Goal: Information Seeking & Learning: Check status

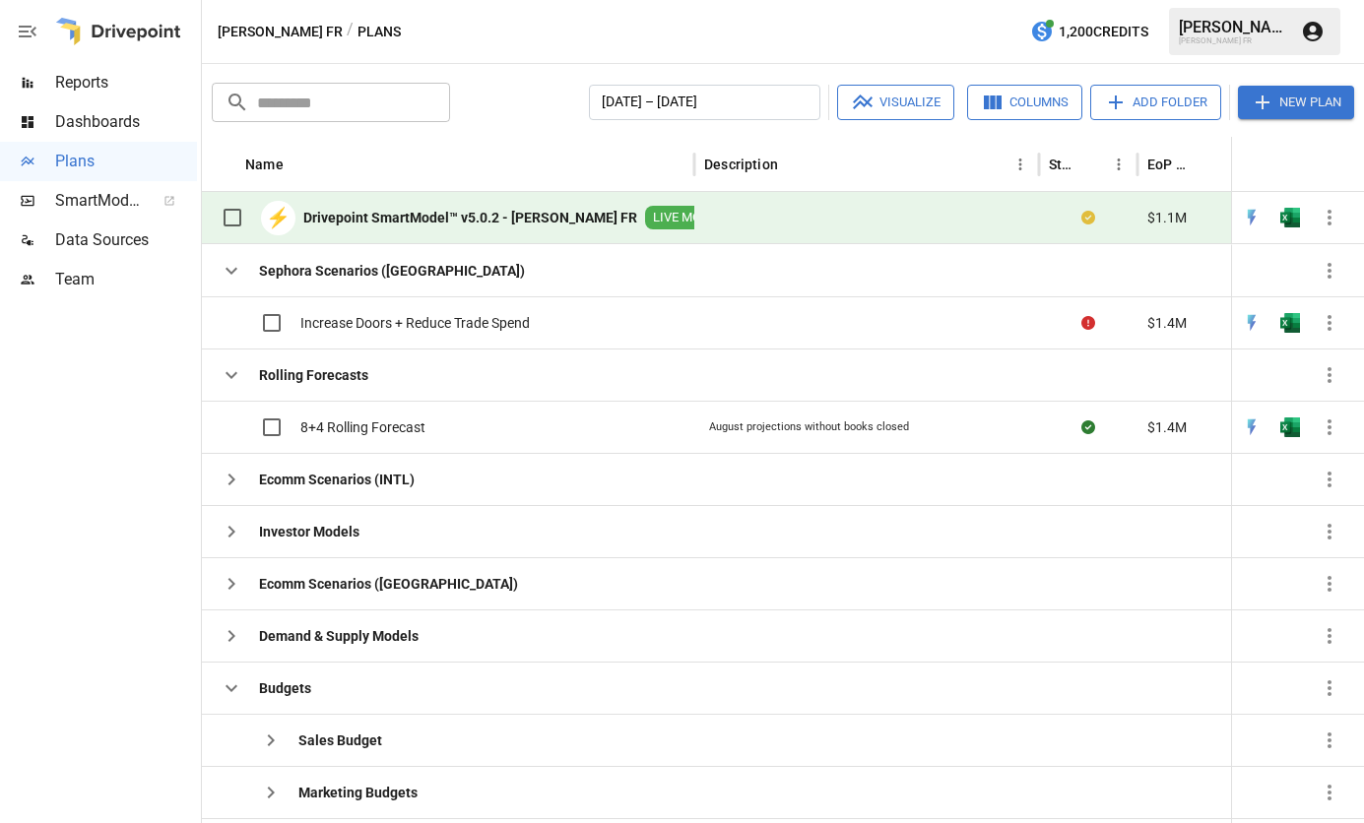
click at [87, 80] on span "Reports" at bounding box center [126, 83] width 142 height 24
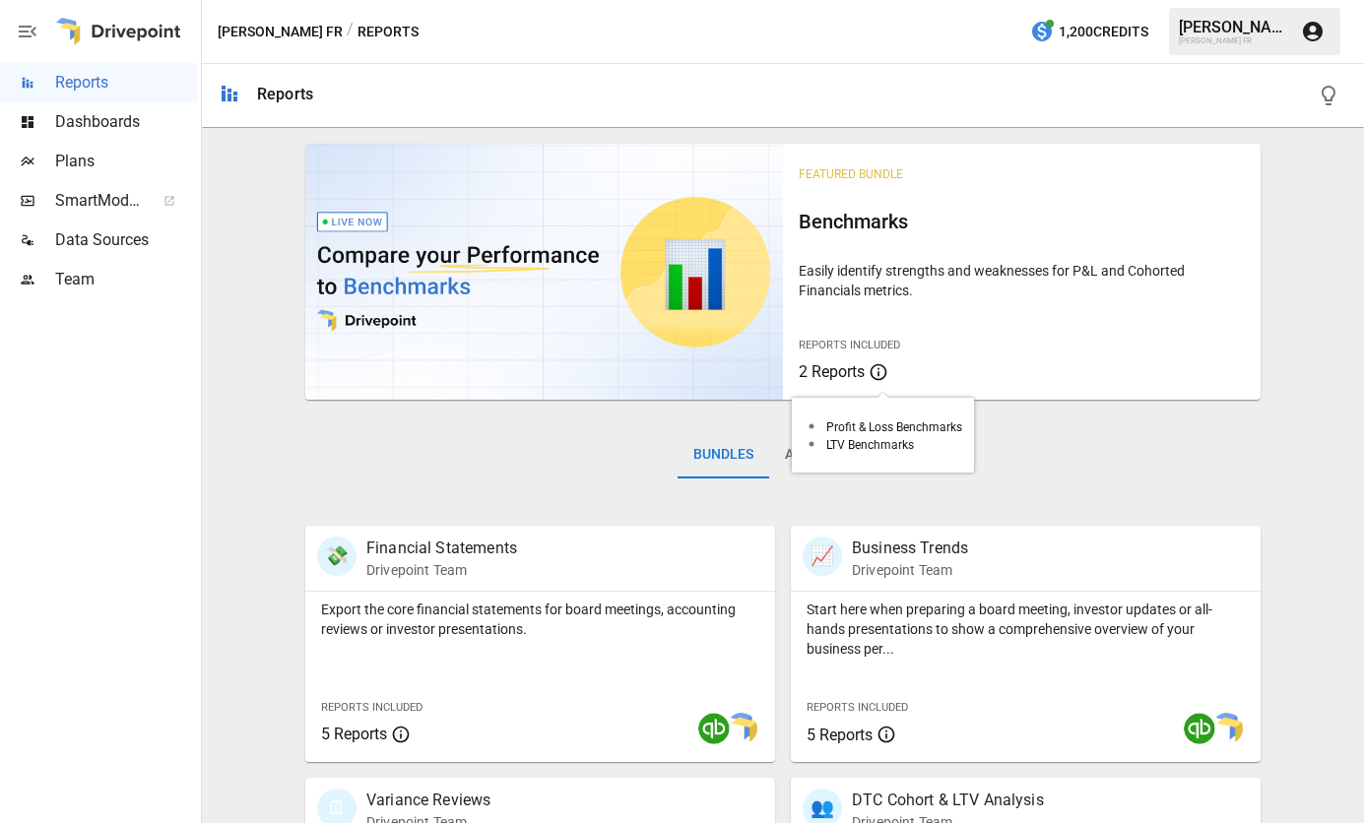
click at [820, 371] on span "2 Reports" at bounding box center [832, 371] width 66 height 19
click at [874, 361] on icon at bounding box center [879, 372] width 20 height 24
click at [839, 299] on p "Easily identify strengths and weaknesses for P&L and Cohorted Financials metric…" at bounding box center [1022, 280] width 446 height 39
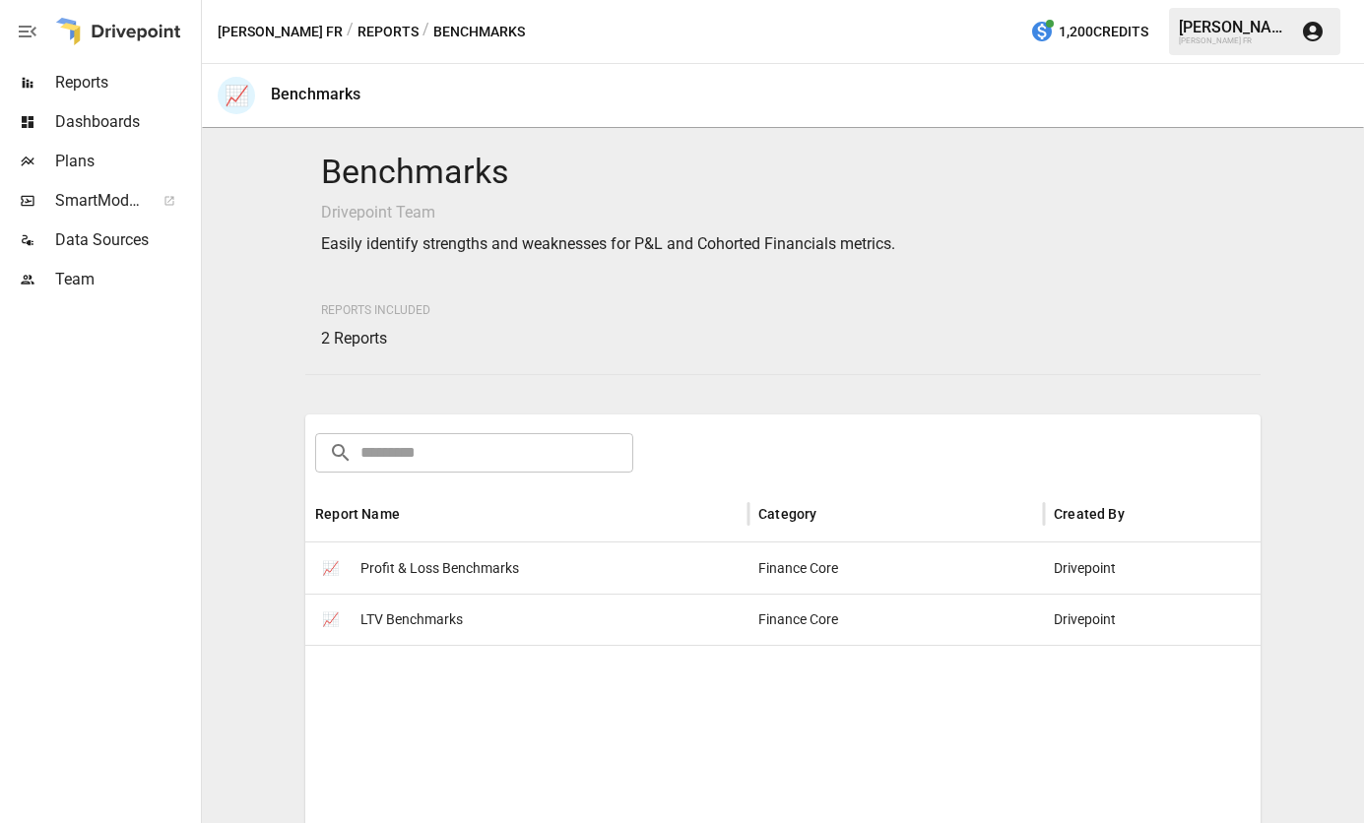
click at [455, 631] on span "LTV Benchmarks" at bounding box center [411, 620] width 102 height 50
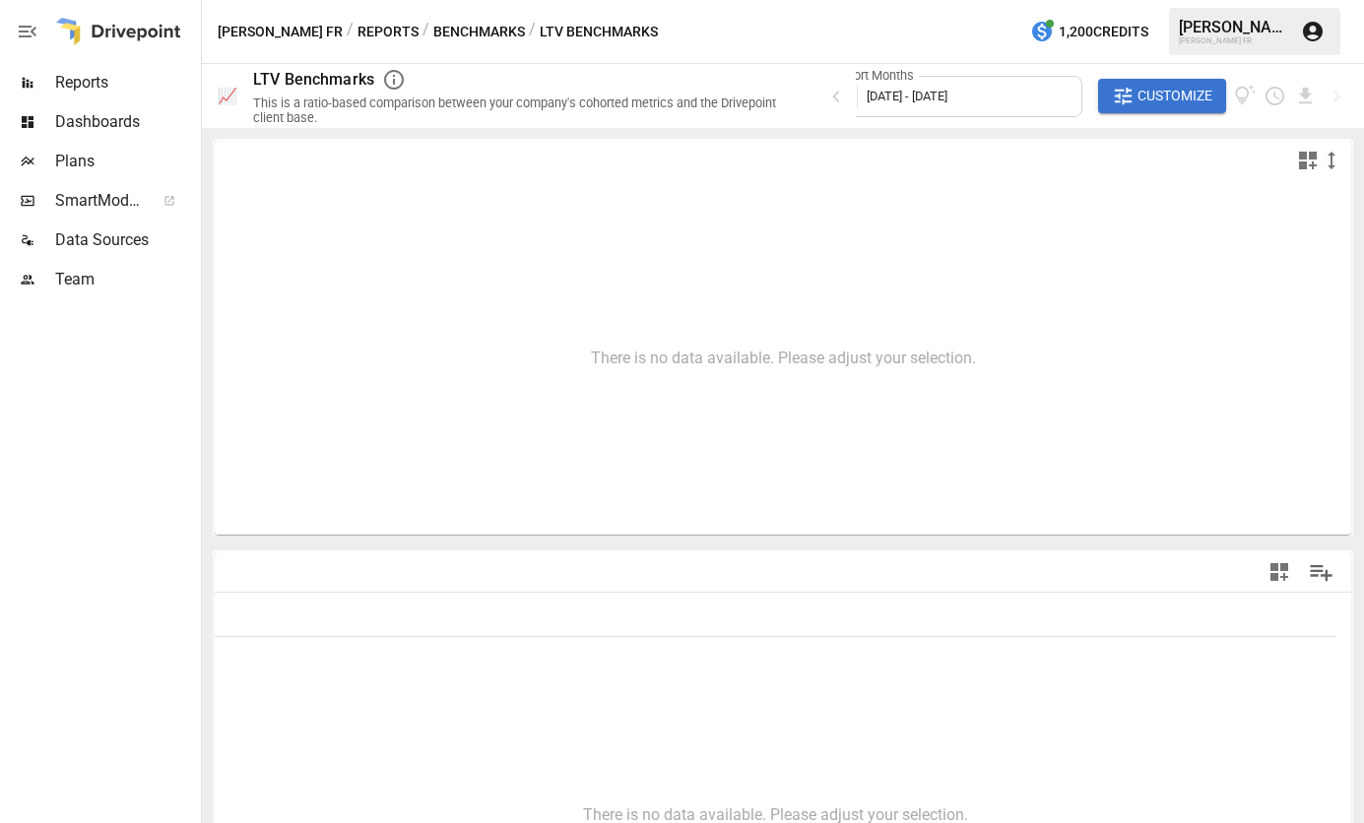
type input "**********"
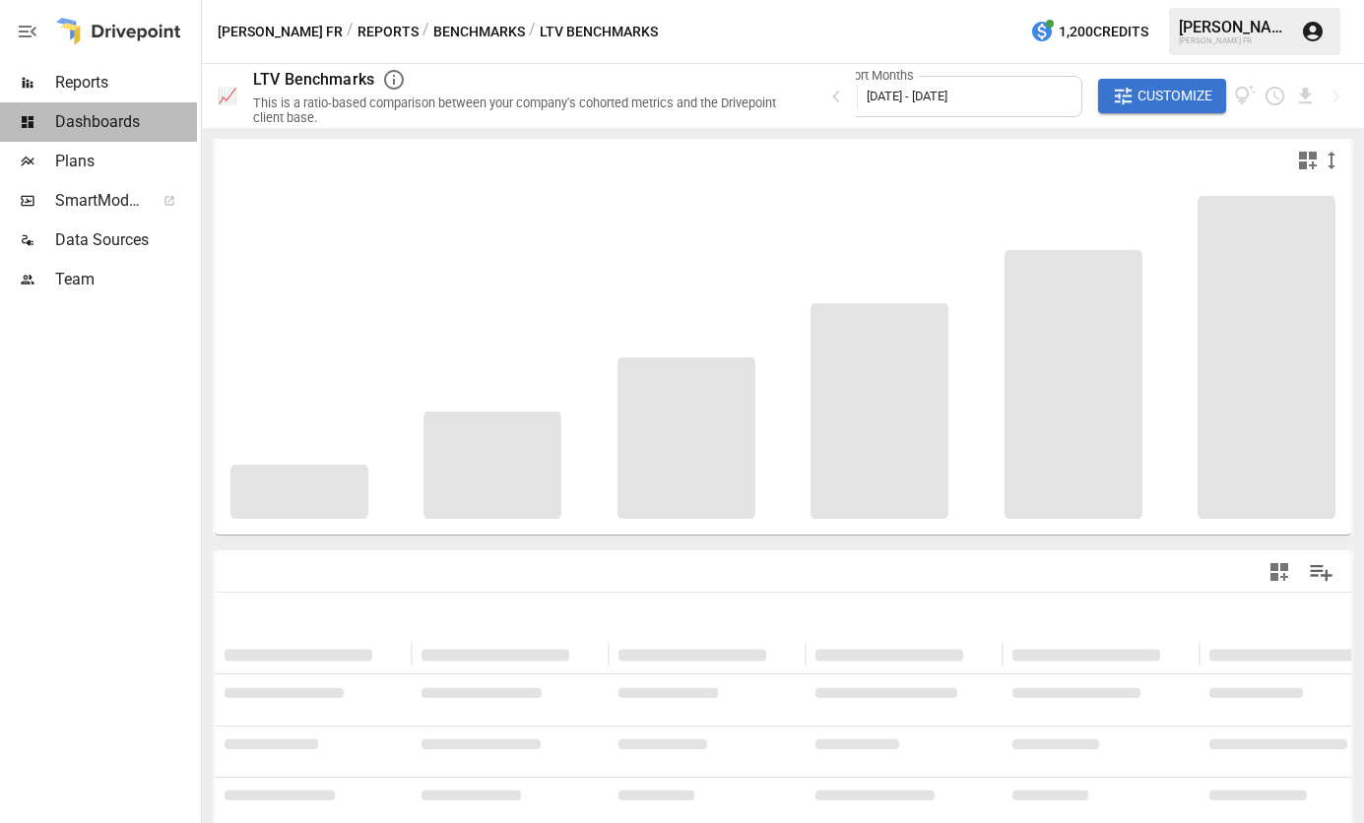
click at [127, 124] on span "Dashboards" at bounding box center [126, 122] width 142 height 24
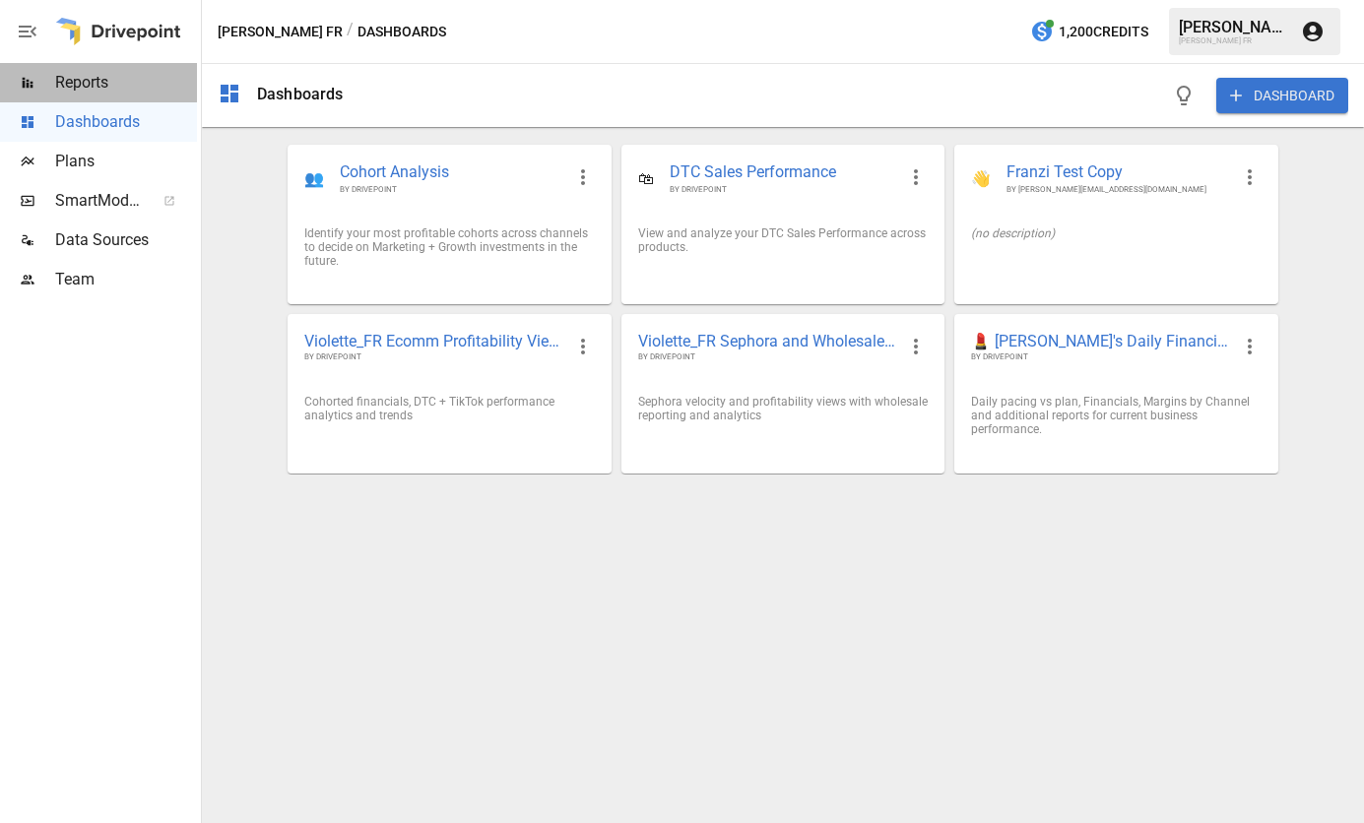
click at [130, 89] on span "Reports" at bounding box center [126, 83] width 142 height 24
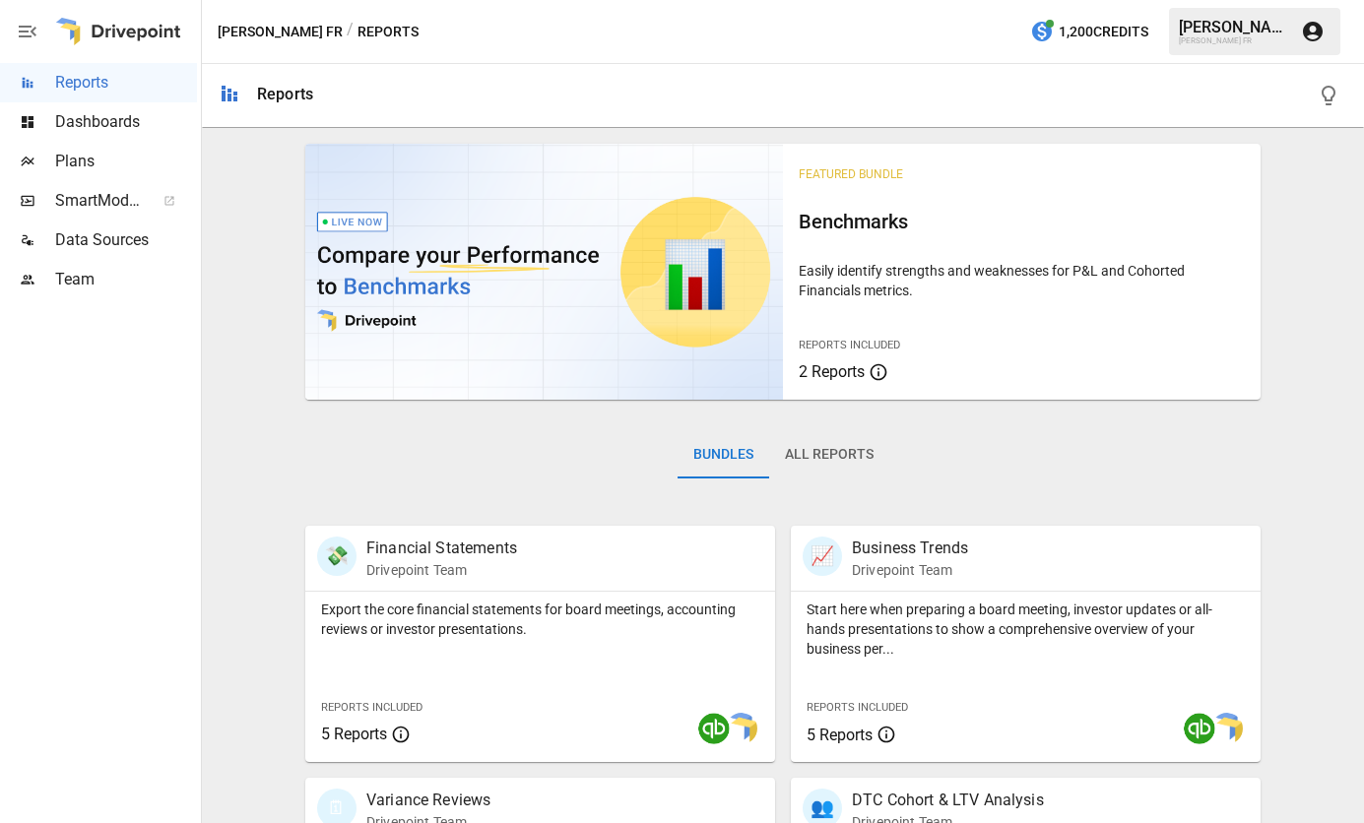
click at [904, 220] on h6 "Benchmarks" at bounding box center [1022, 222] width 446 height 32
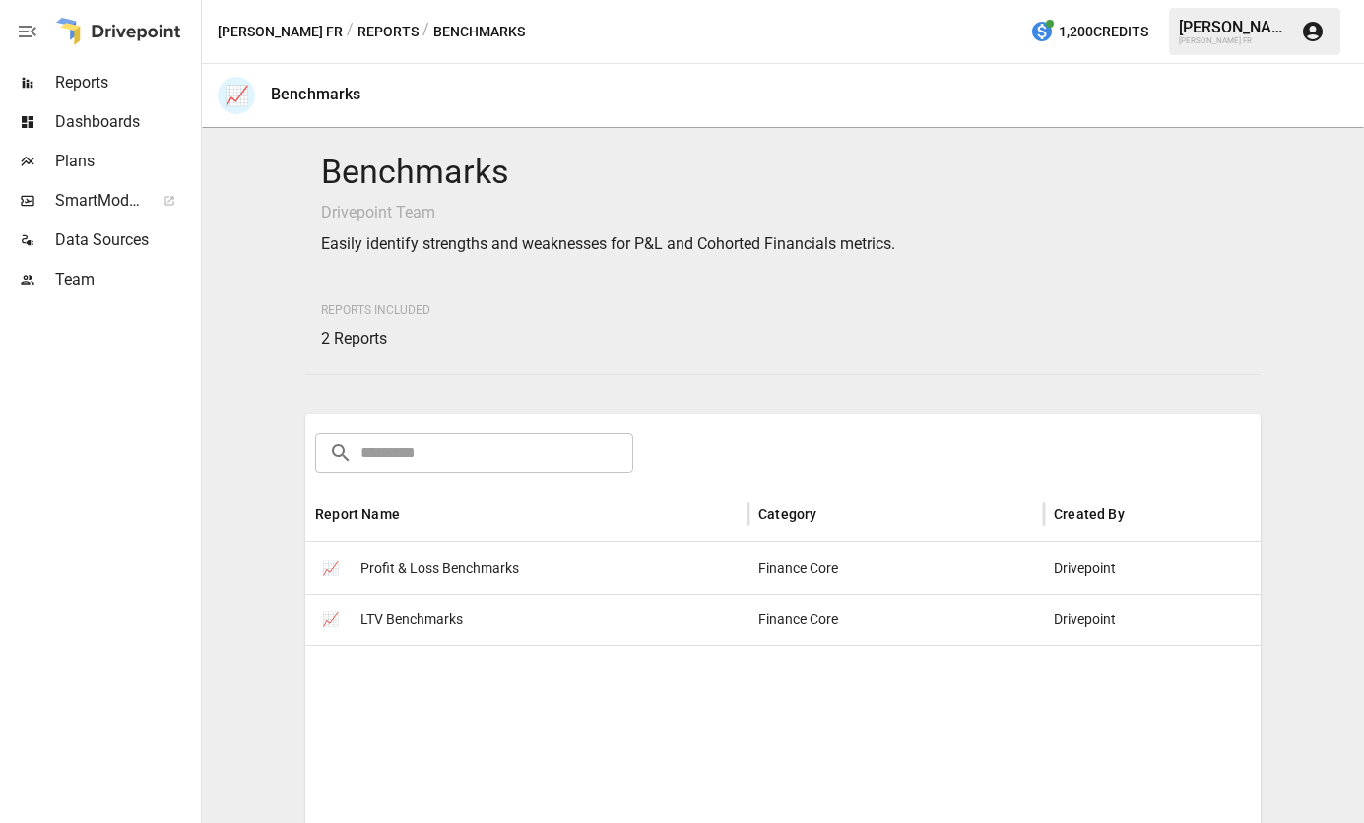
click at [454, 567] on span "Profit & Loss Benchmarks" at bounding box center [439, 569] width 159 height 50
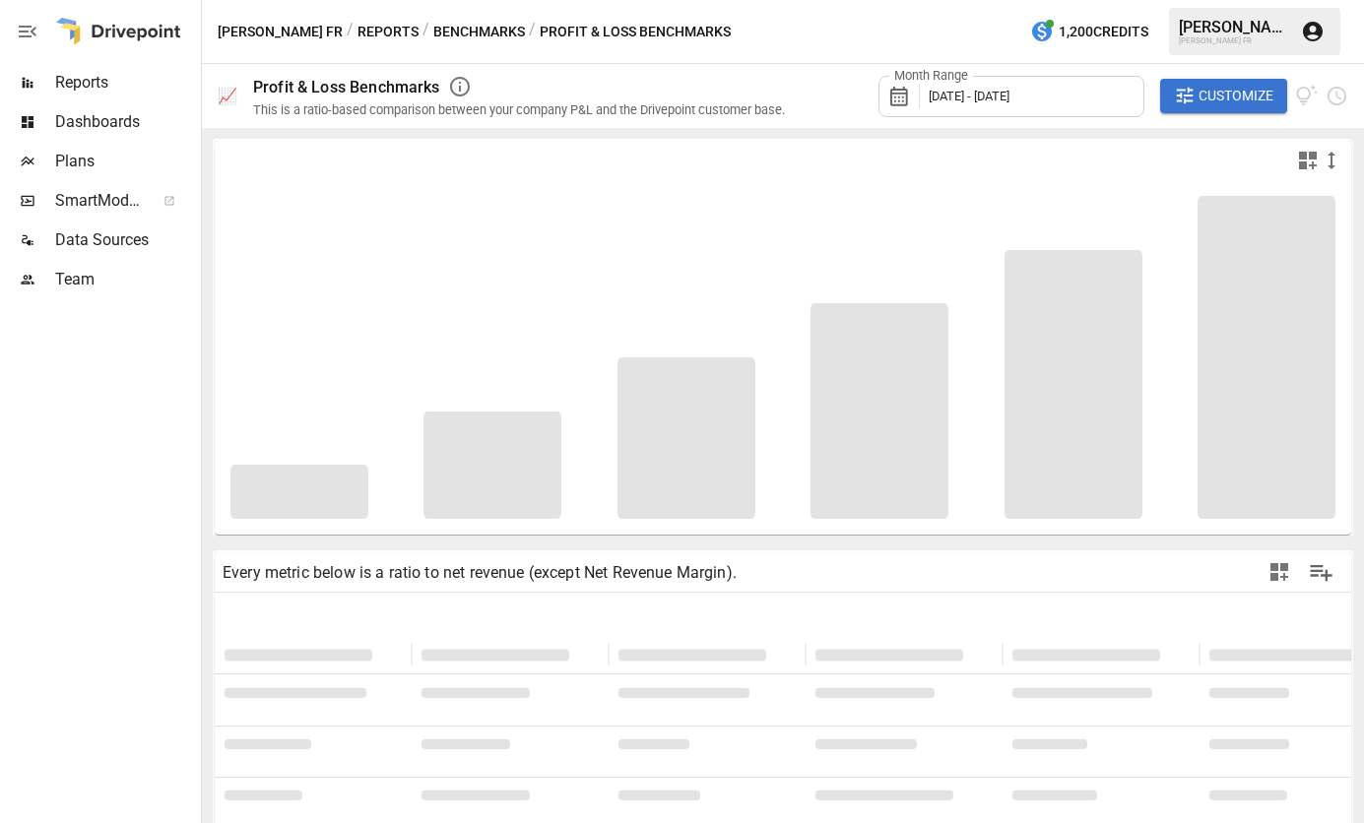
click at [1116, 94] on div "Month Range [DATE] - [DATE]" at bounding box center [1011, 96] width 266 height 41
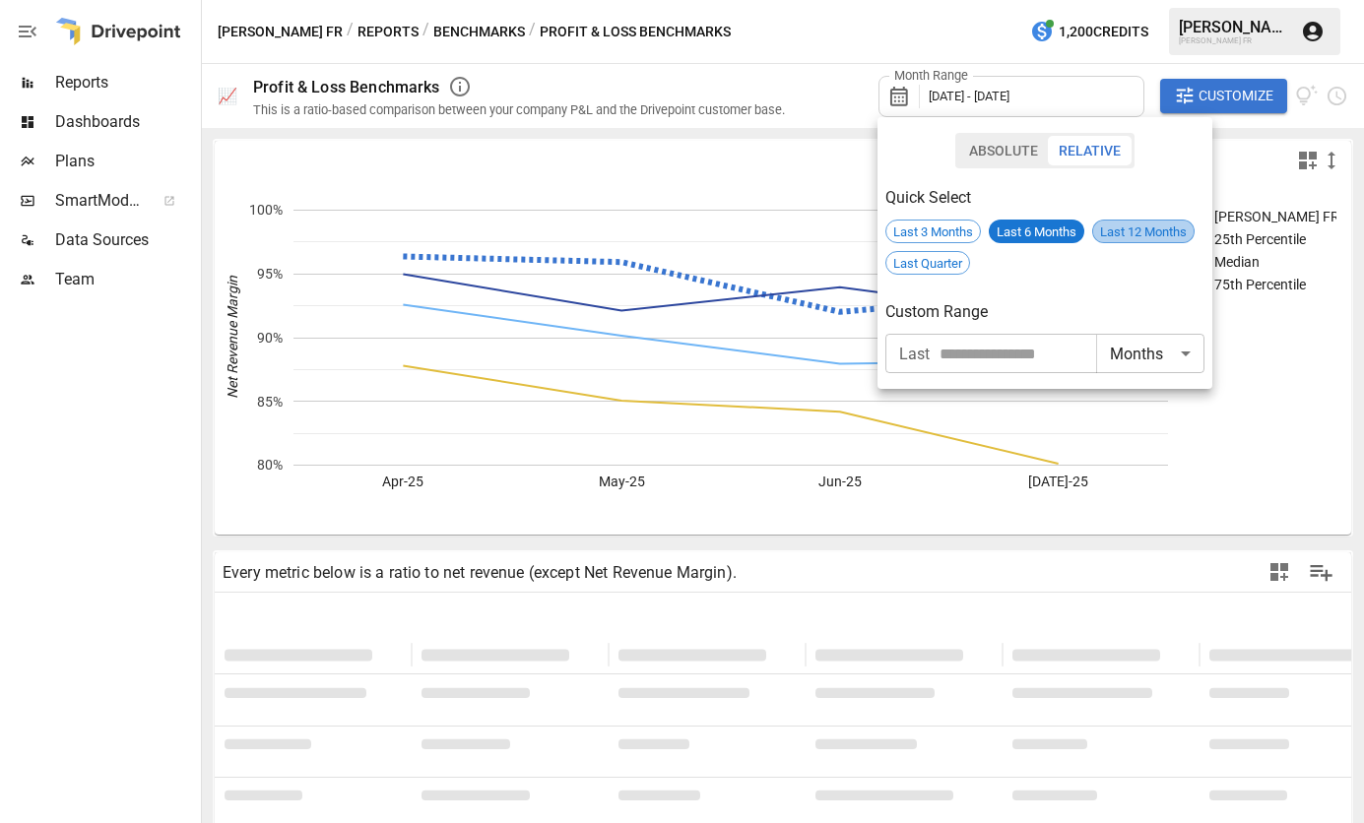
click at [1131, 230] on span "Last 12 Months" at bounding box center [1143, 232] width 100 height 15
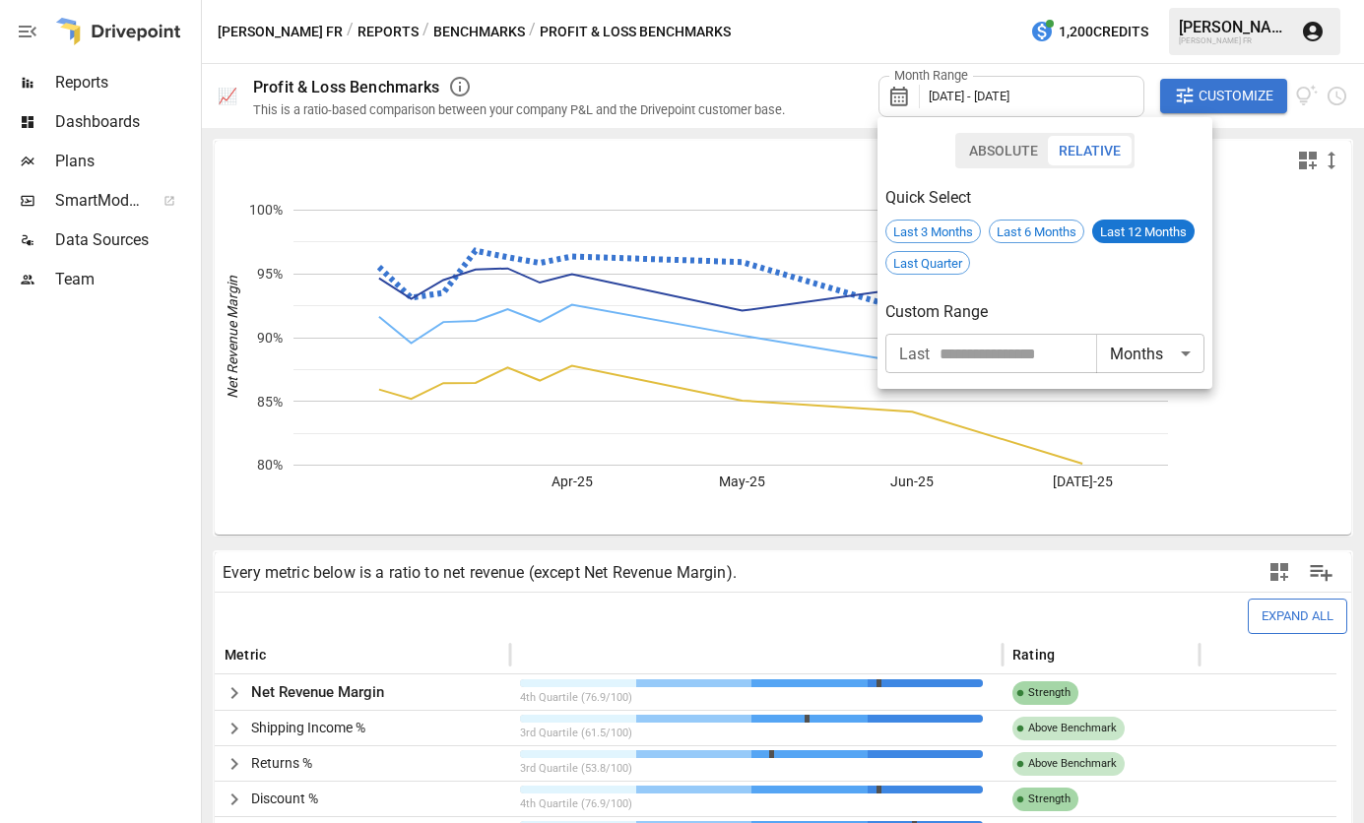
click at [431, 313] on div at bounding box center [682, 411] width 1364 height 823
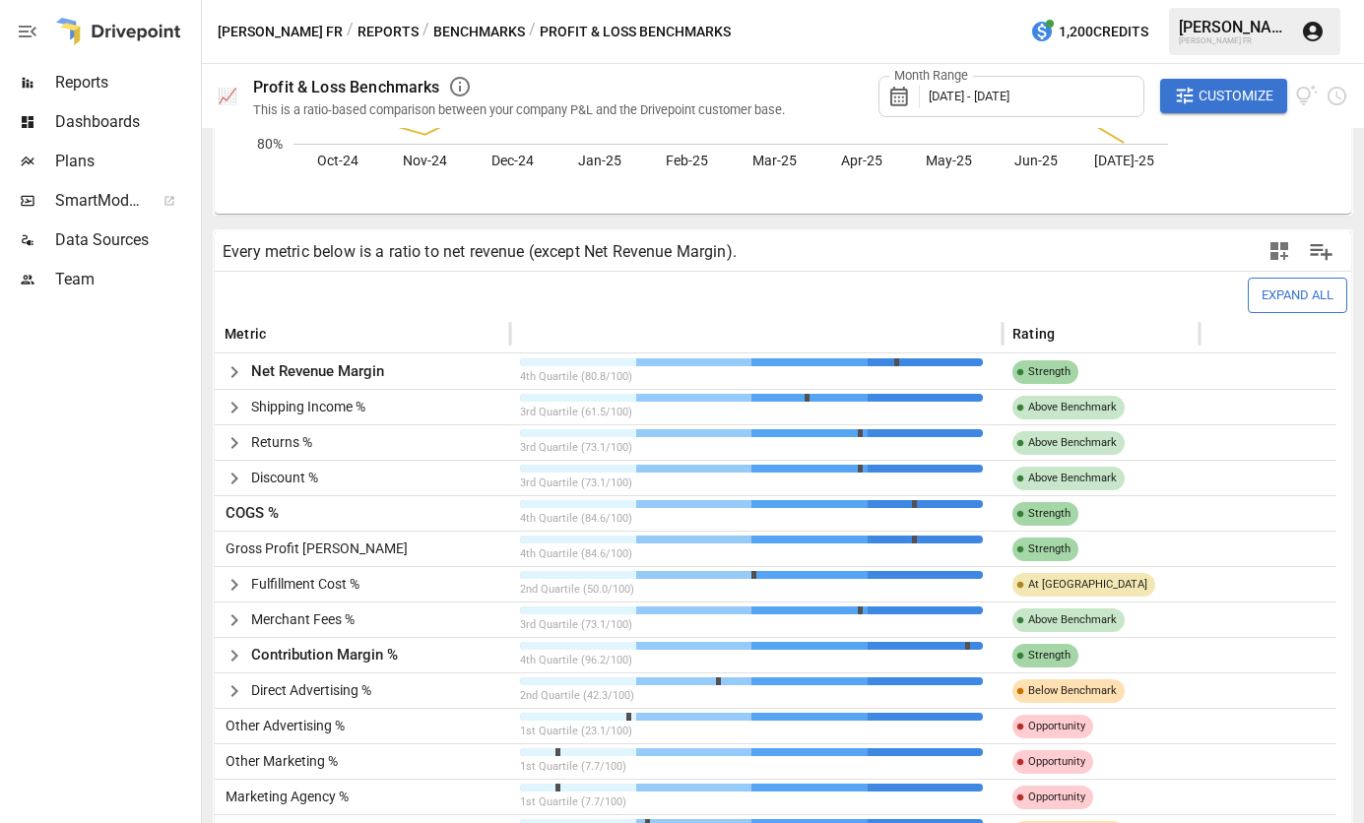
scroll to position [394, 0]
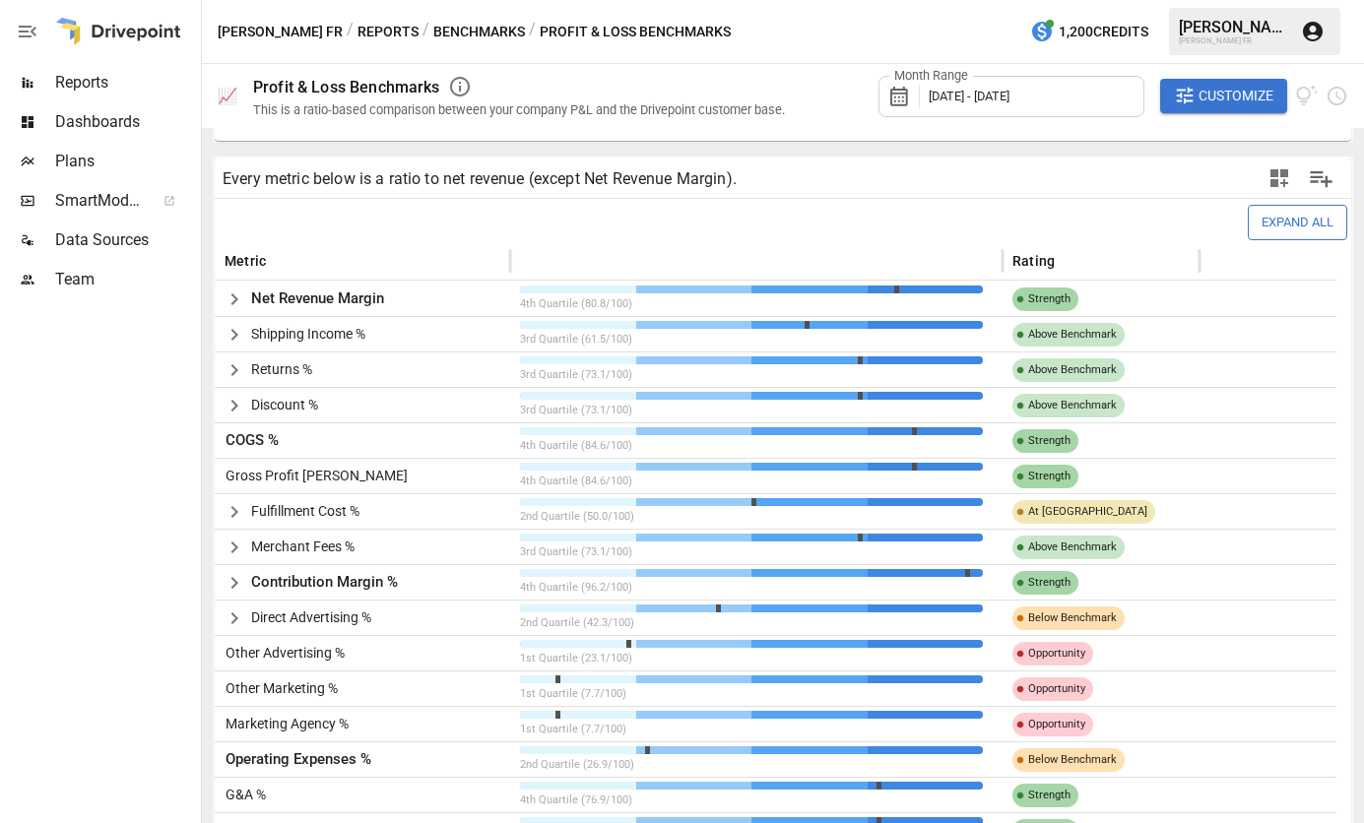
click at [457, 82] on icon "button" at bounding box center [460, 87] width 24 height 24
click at [1270, 184] on icon "button" at bounding box center [1279, 178] width 18 height 18
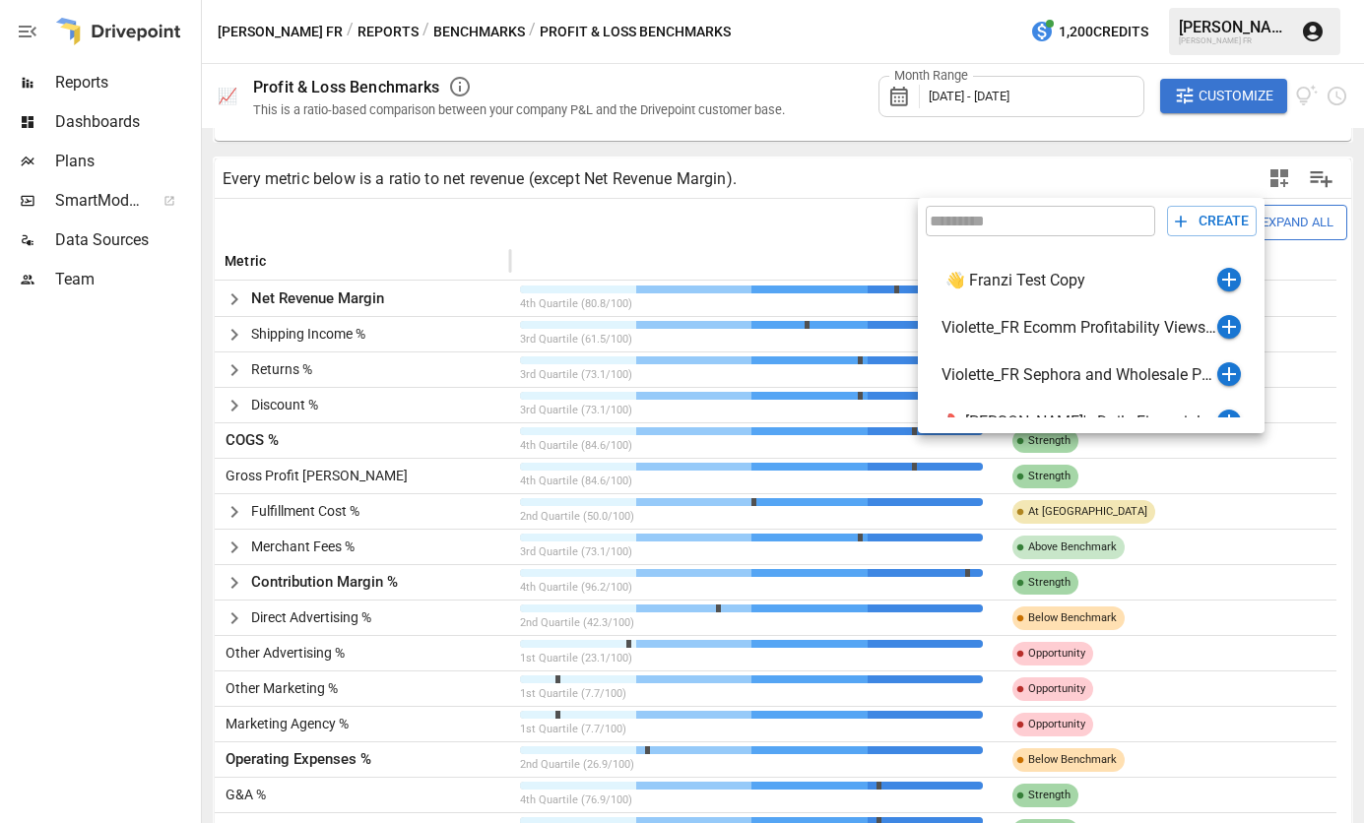
click at [1263, 184] on div at bounding box center [682, 411] width 1364 height 823
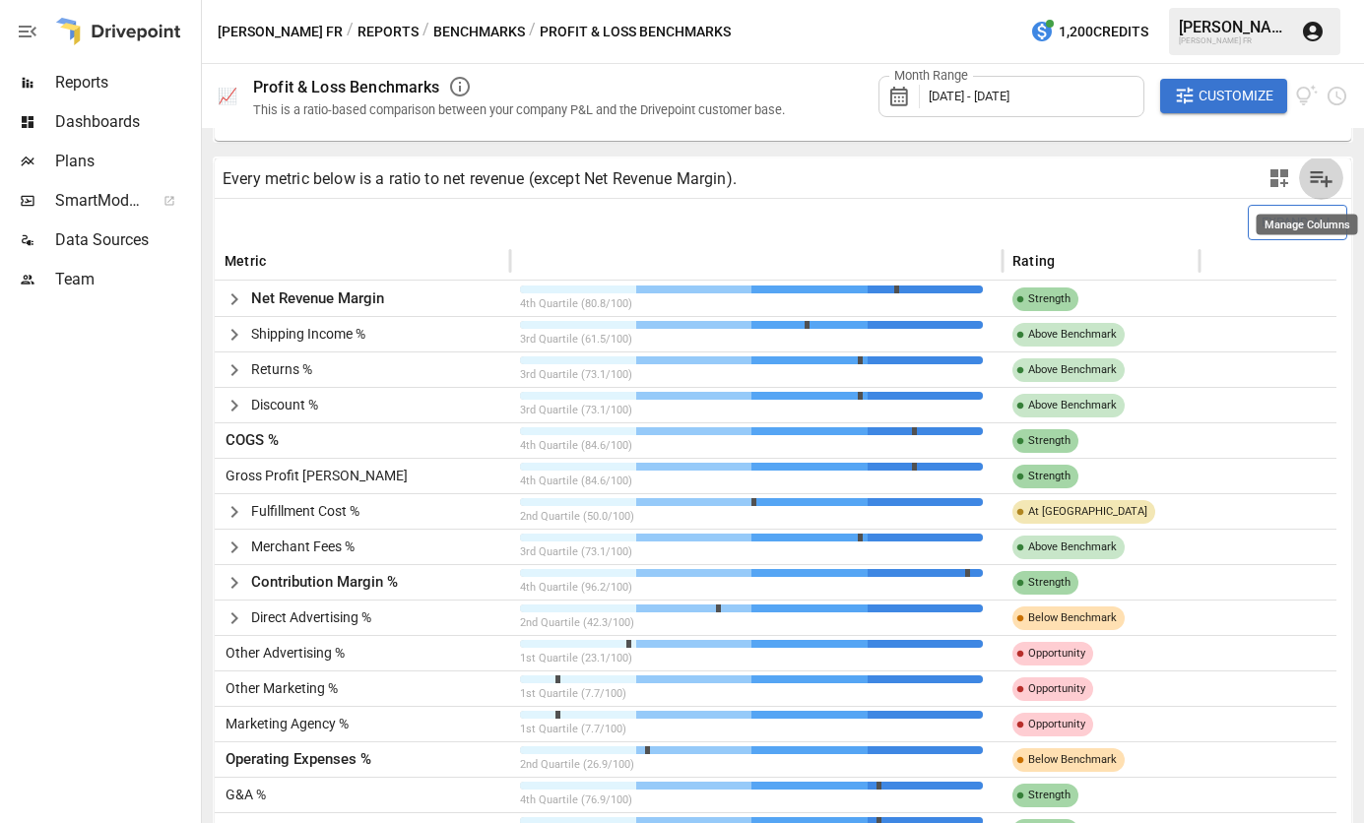
click at [1299, 178] on button "Manage Columns" at bounding box center [1321, 179] width 44 height 44
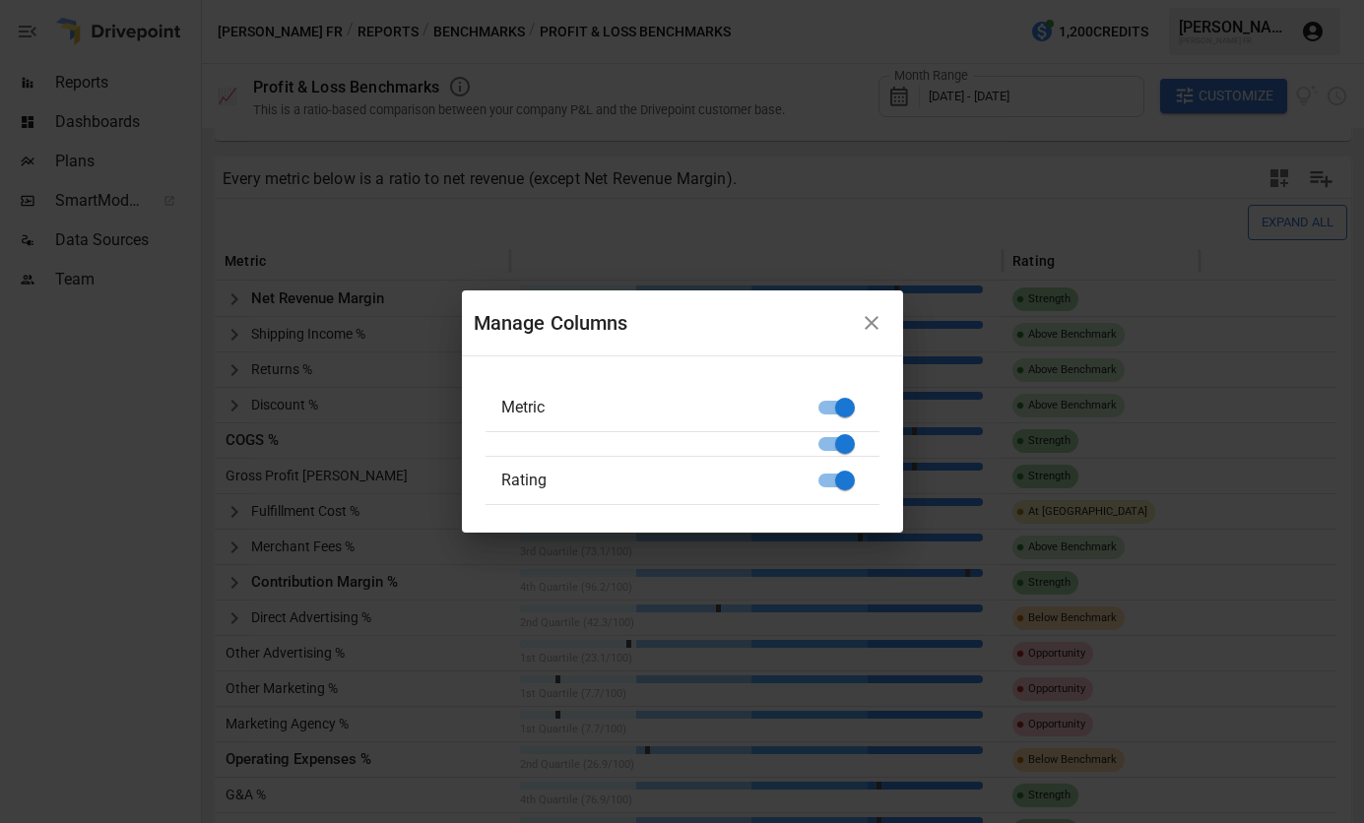
click at [870, 329] on icon "button" at bounding box center [872, 323] width 24 height 24
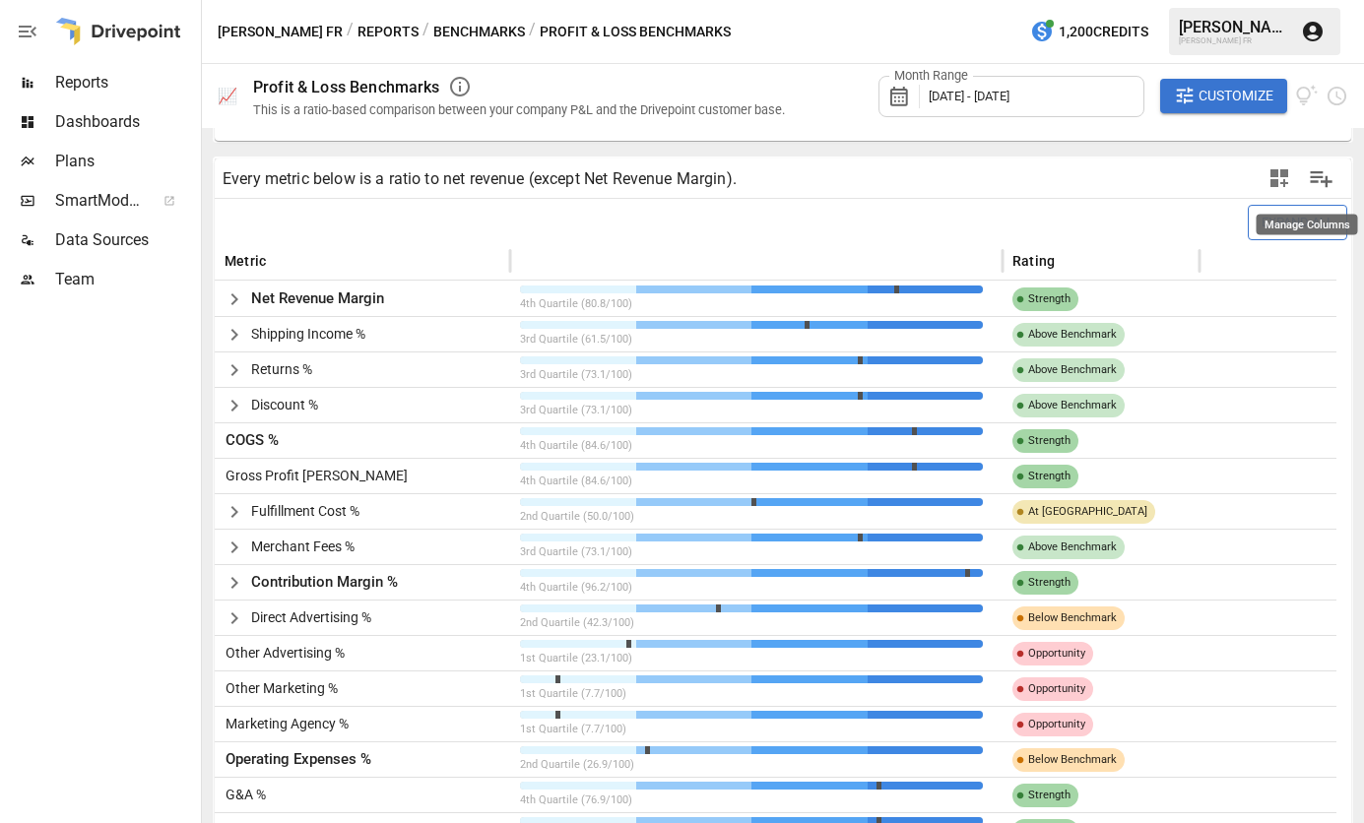
click at [1311, 177] on icon "Manage Columns" at bounding box center [1322, 179] width 23 height 17
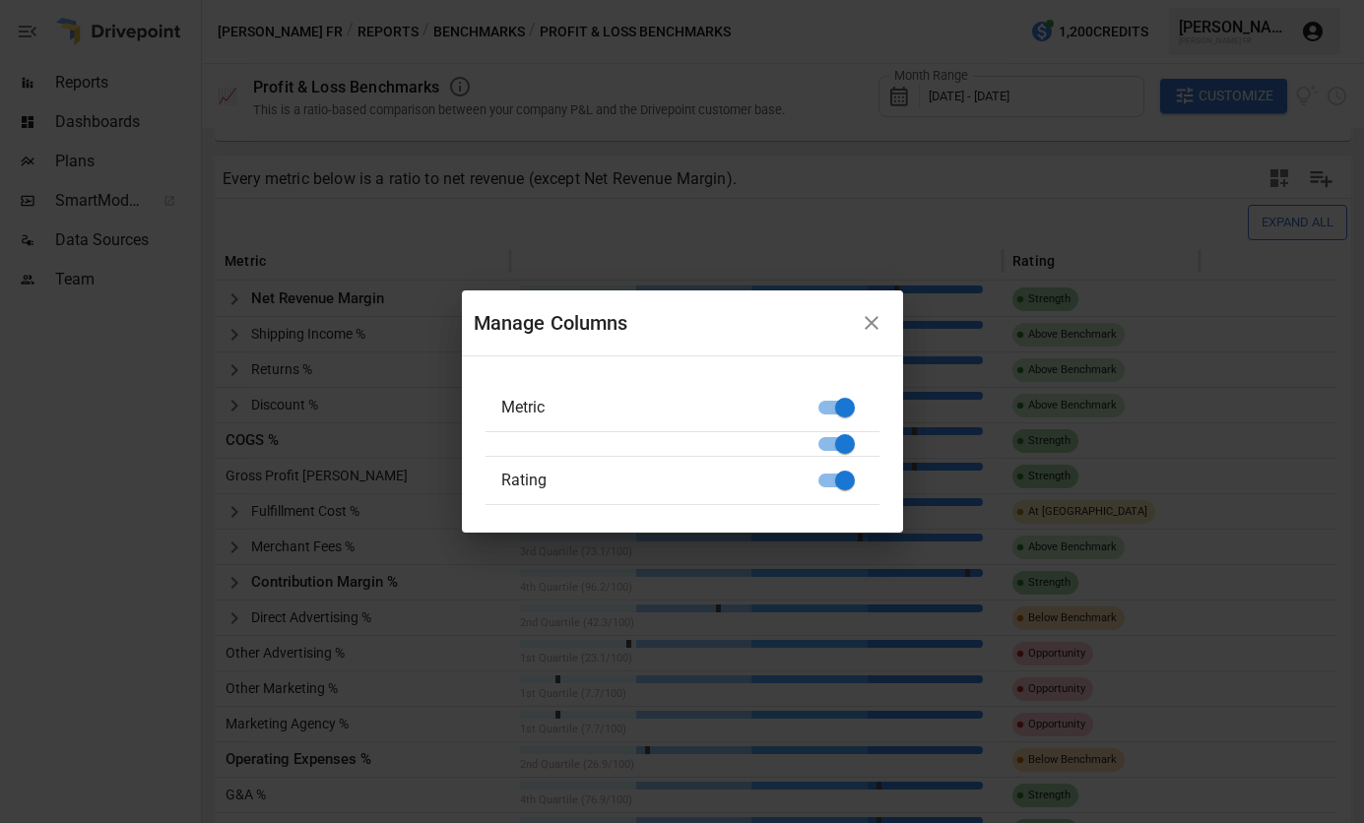
click at [872, 322] on icon "button" at bounding box center [872, 323] width 24 height 24
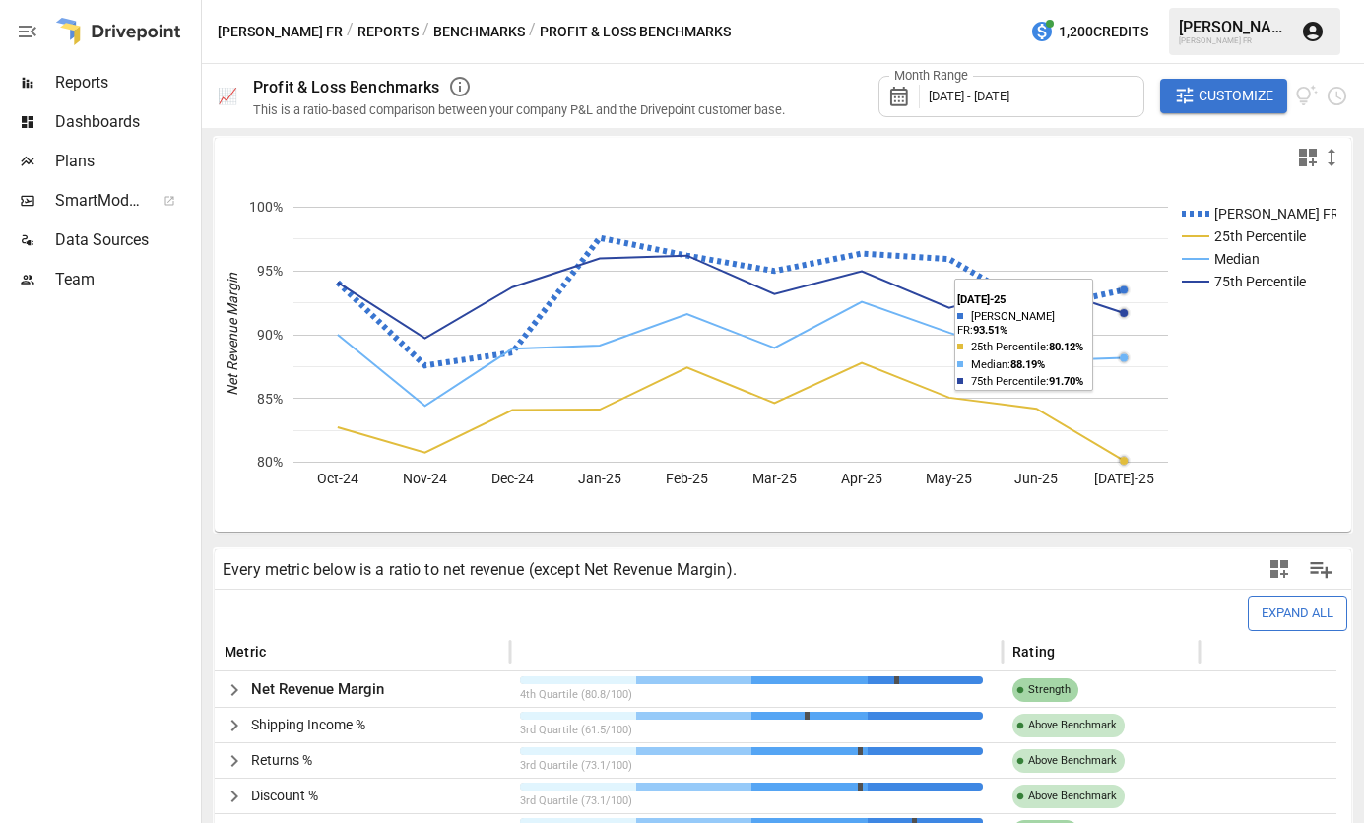
scroll to position [0, 0]
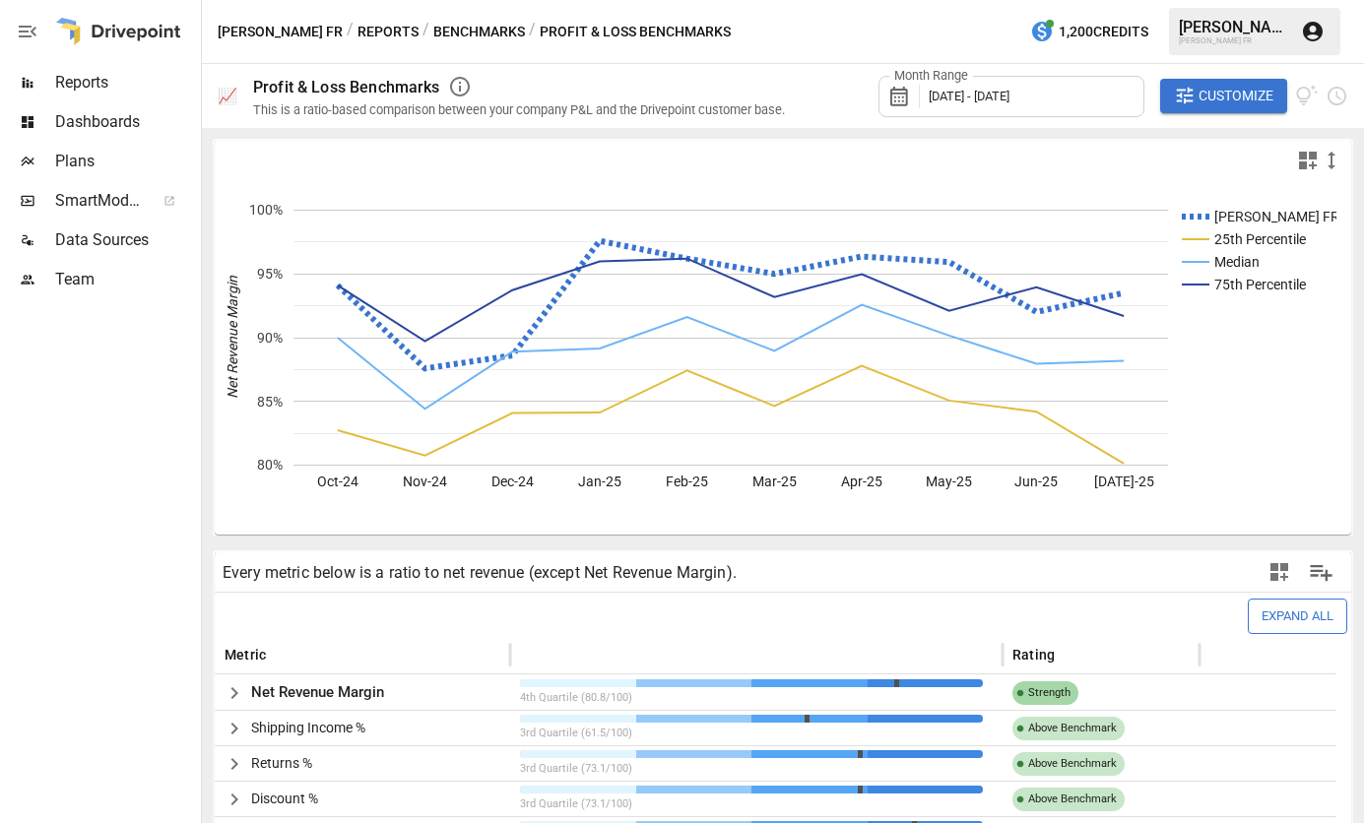
click at [461, 84] on icon "button" at bounding box center [460, 87] width 20 height 20
